Goal: Transaction & Acquisition: Purchase product/service

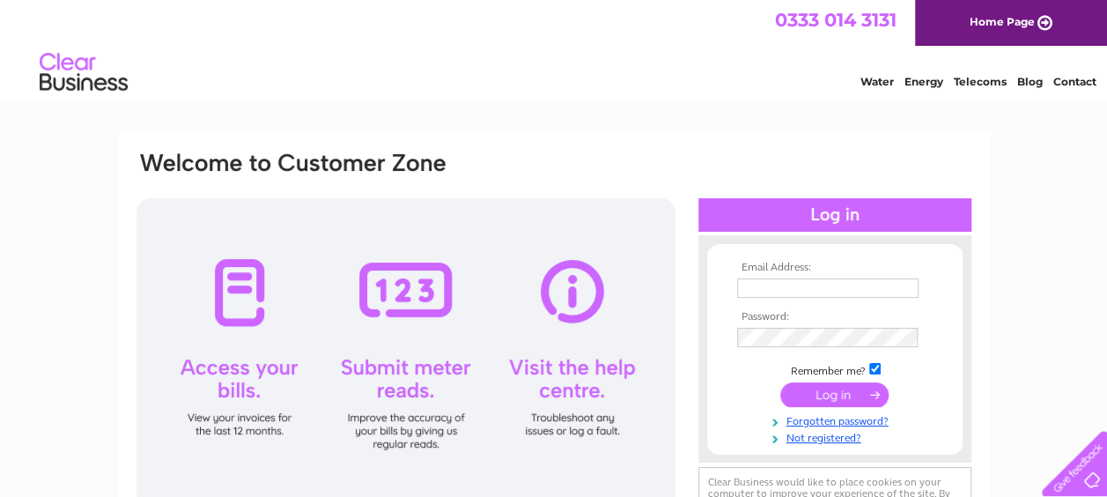
type input "jonathanb135@outlook.com"
click at [834, 389] on input "submit" at bounding box center [834, 394] width 108 height 25
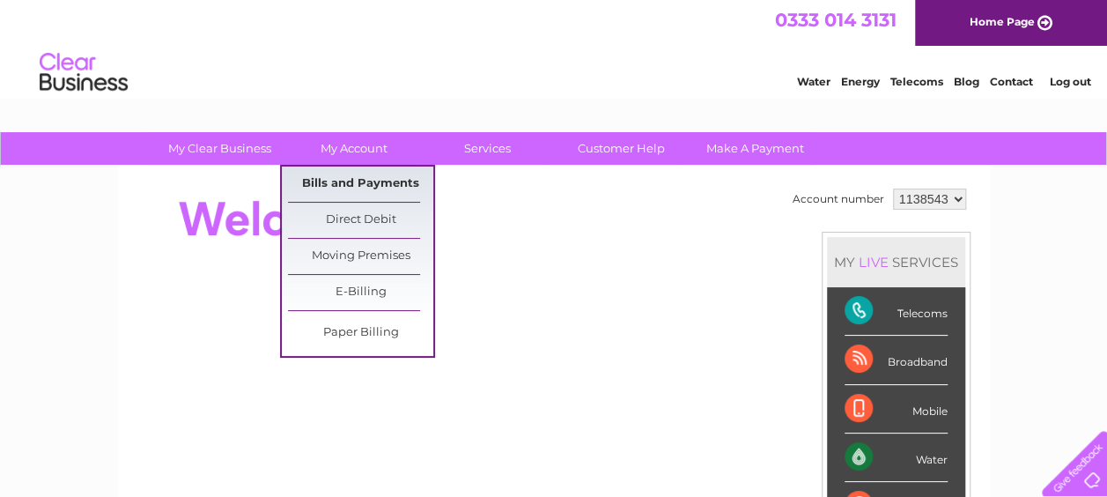
click at [358, 177] on link "Bills and Payments" at bounding box center [360, 183] width 145 height 35
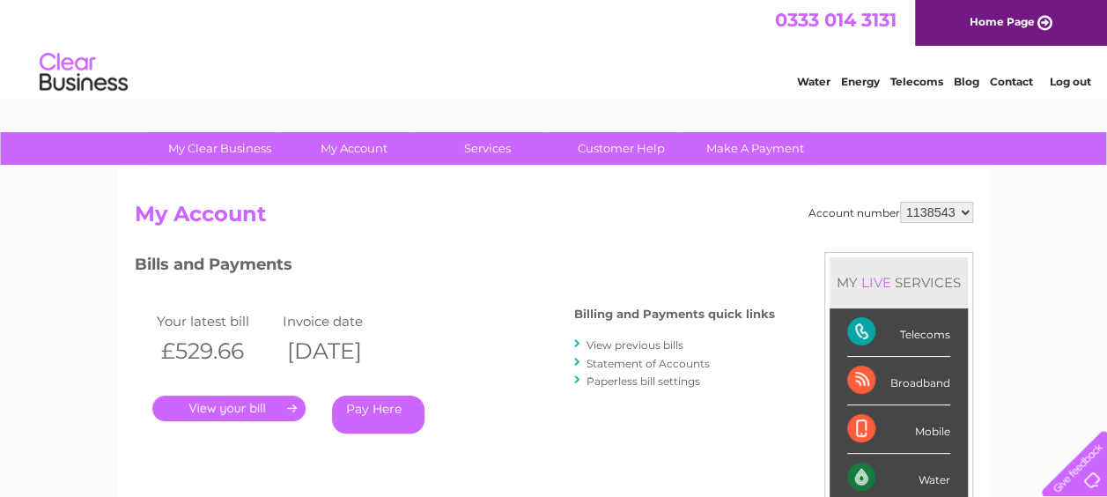
click at [617, 342] on link "View previous bills" at bounding box center [635, 344] width 97 height 13
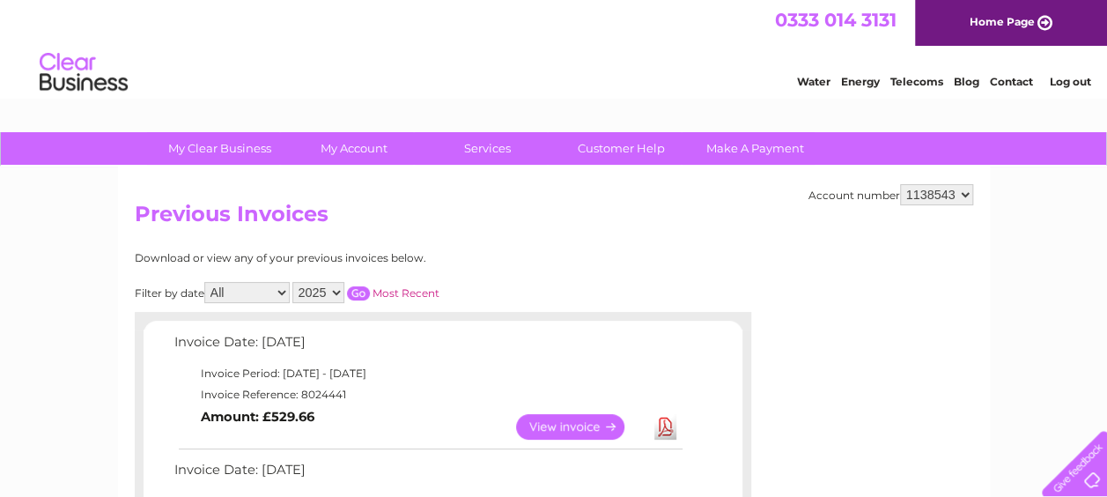
click at [568, 419] on link "View" at bounding box center [580, 427] width 129 height 26
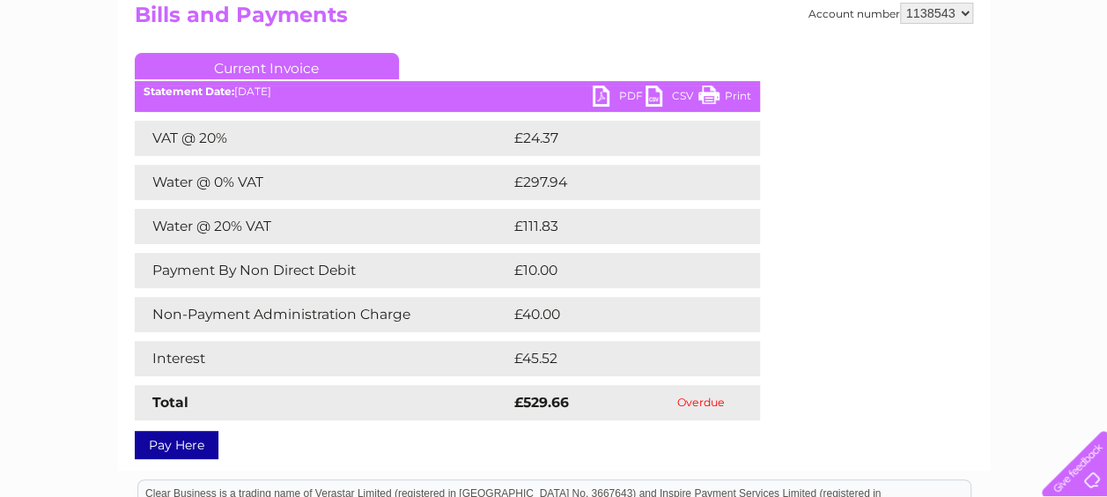
scroll to position [234, 0]
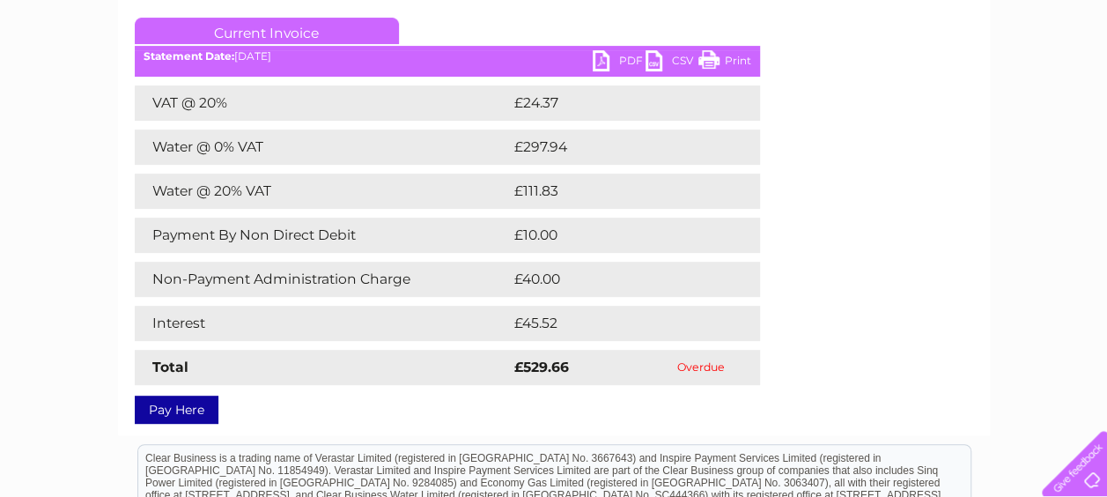
click at [178, 406] on link "Pay Here" at bounding box center [177, 409] width 84 height 28
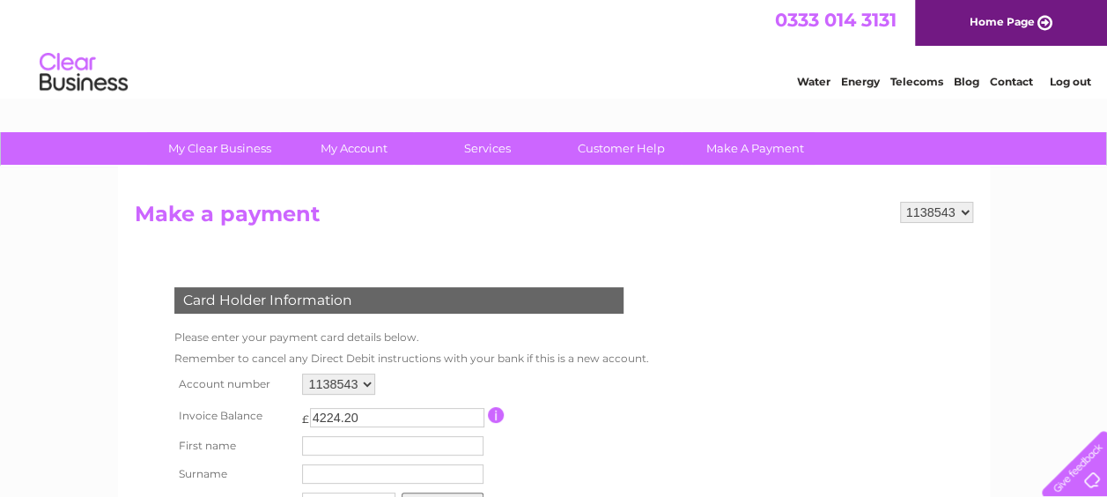
click at [497, 416] on input "button" at bounding box center [496, 415] width 17 height 16
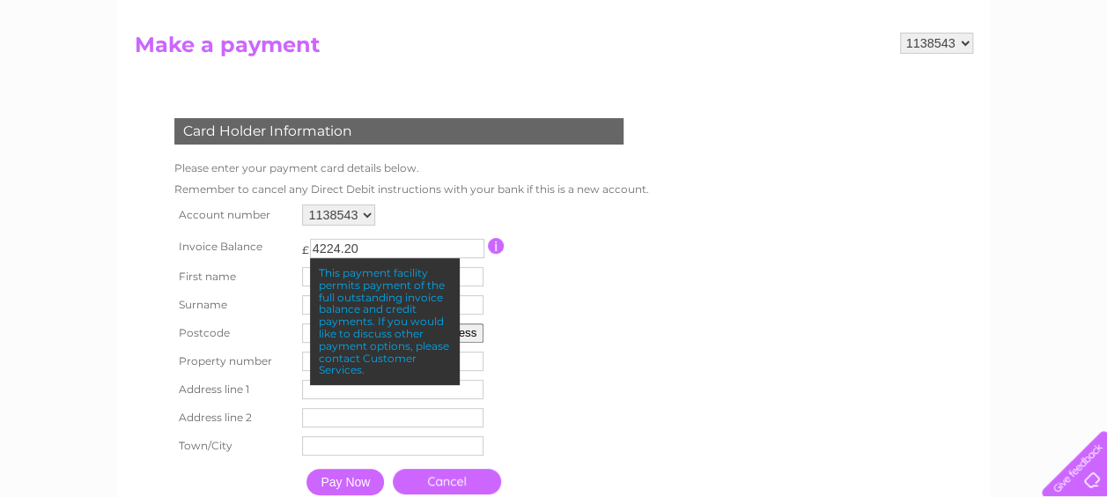
scroll to position [176, 0]
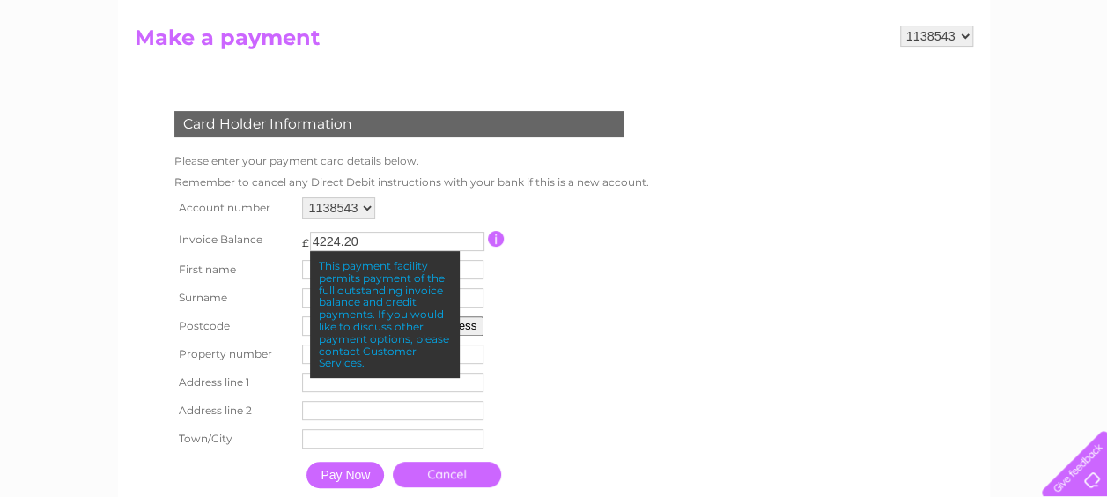
click at [495, 238] on input "button" at bounding box center [496, 239] width 17 height 16
click at [707, 308] on form "1138543 Make a payment Card Holder Information Please enter your payment card d…" at bounding box center [554, 279] width 838 height 506
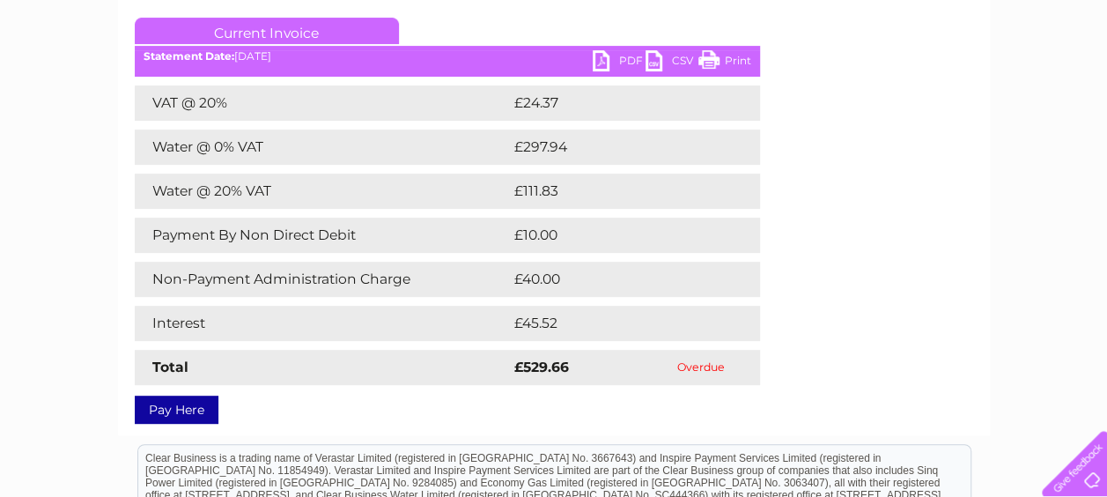
click at [166, 405] on link "Pay Here" at bounding box center [177, 409] width 84 height 28
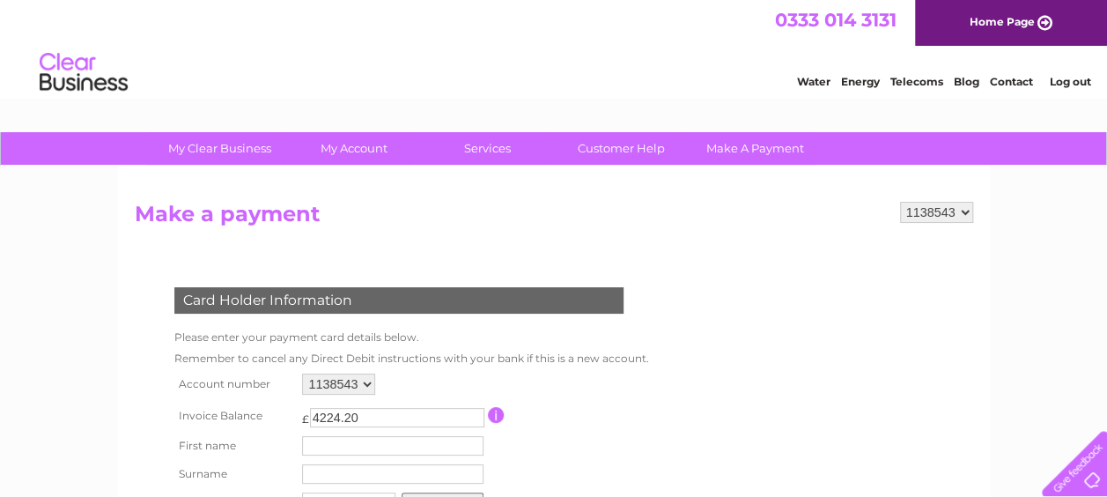
click at [1064, 78] on link "Log out" at bounding box center [1069, 81] width 41 height 13
